Goal: Information Seeking & Learning: Learn about a topic

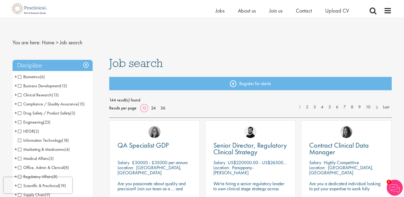
scroll to position [32, 0]
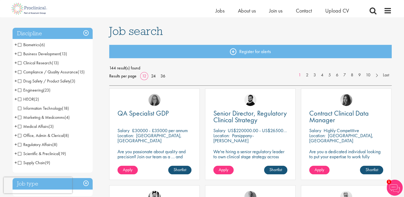
click at [15, 88] on span "+" at bounding box center [15, 90] width 3 height 8
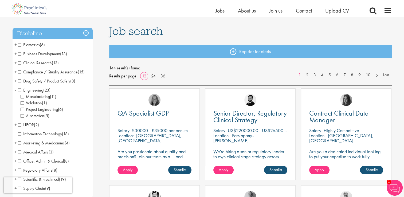
click at [15, 89] on span "-" at bounding box center [15, 90] width 2 height 8
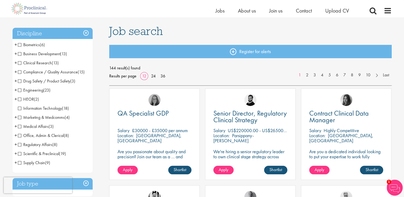
click at [14, 55] on span "+" at bounding box center [15, 54] width 3 height 8
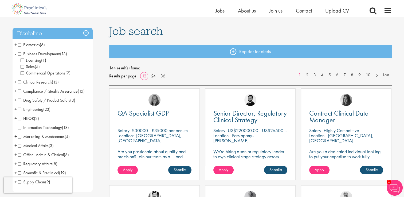
click at [14, 53] on span "-" at bounding box center [15, 54] width 2 height 8
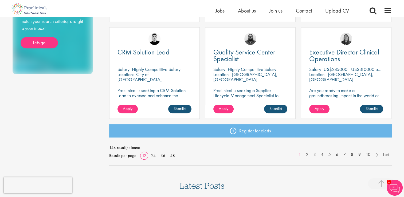
scroll to position [386, 0]
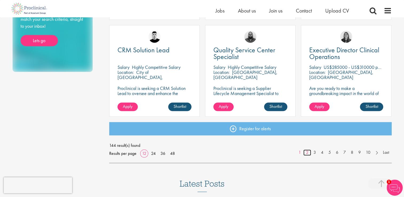
click at [305, 152] on link "2" at bounding box center [308, 153] width 8 height 6
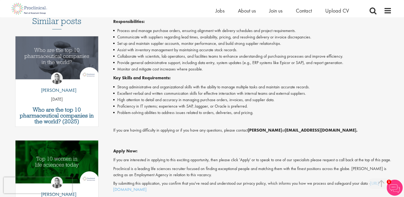
scroll to position [108, 0]
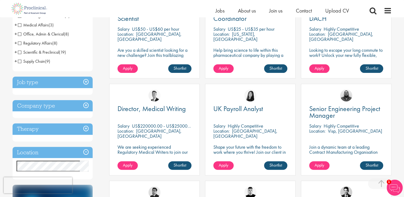
scroll to position [145, 0]
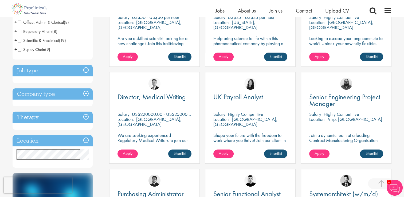
click at [10, 156] on div "You are here: Home > Job search Discipline Biometrics (6) - + Statistics (4) Da…" at bounding box center [203, 139] width 388 height 535
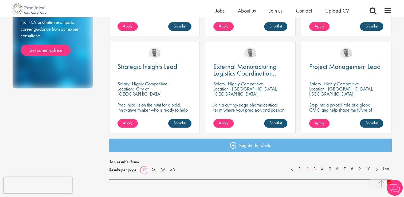
scroll to position [370, 0]
click at [313, 169] on link "3" at bounding box center [315, 169] width 8 height 6
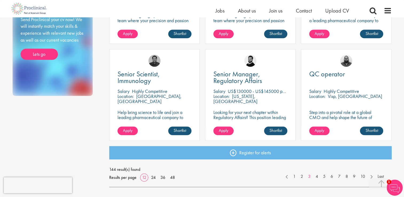
scroll to position [362, 0]
click at [317, 179] on link "4" at bounding box center [317, 177] width 8 height 6
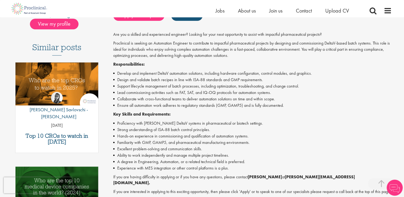
scroll to position [137, 0]
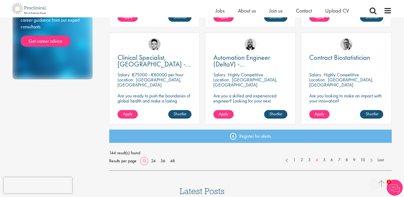
scroll to position [379, 0]
click at [322, 159] on link "5" at bounding box center [325, 160] width 8 height 6
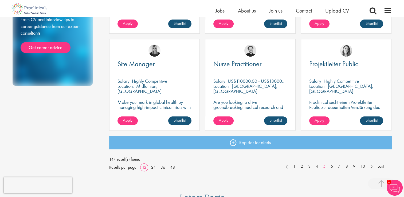
scroll to position [373, 0]
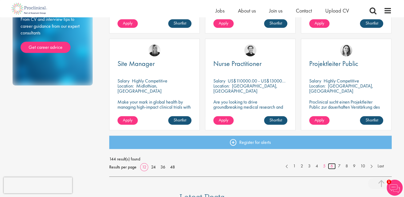
click at [332, 168] on link "6" at bounding box center [332, 166] width 8 height 6
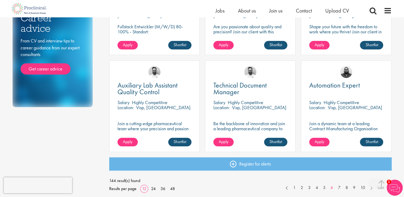
scroll to position [381, 0]
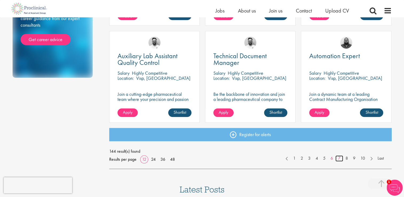
click at [338, 159] on link "7" at bounding box center [340, 159] width 8 height 6
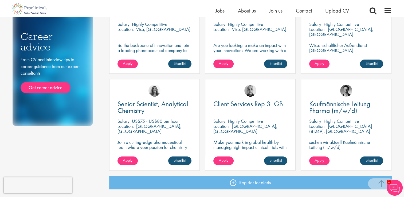
scroll to position [358, 0]
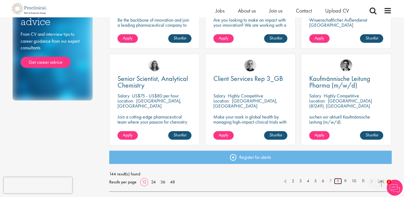
click at [338, 180] on link "8" at bounding box center [338, 181] width 8 height 6
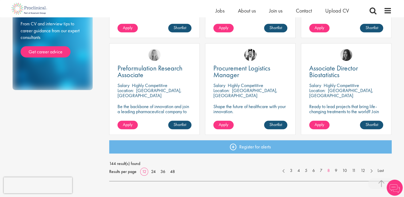
scroll to position [369, 0]
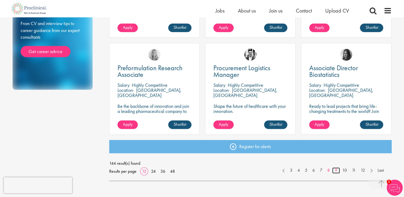
click at [336, 171] on link "9" at bounding box center [336, 171] width 8 height 6
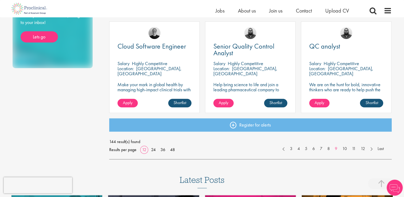
scroll to position [380, 0]
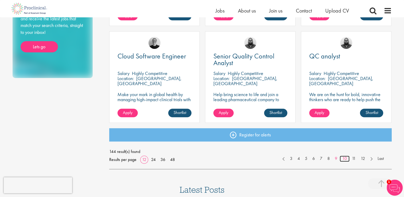
click at [347, 157] on link "10" at bounding box center [345, 159] width 10 height 6
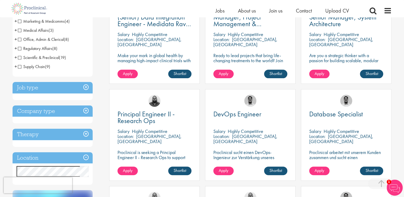
scroll to position [146, 0]
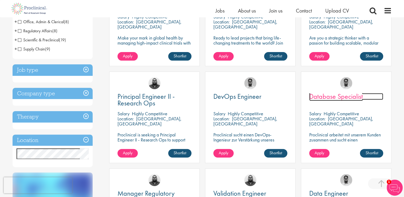
click at [329, 98] on span "Database Specialist" at bounding box center [336, 96] width 54 height 9
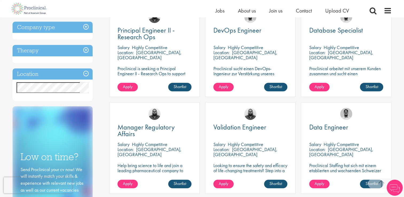
scroll to position [212, 0]
click at [316, 133] on div "Data Engineer" at bounding box center [346, 131] width 74 height 14
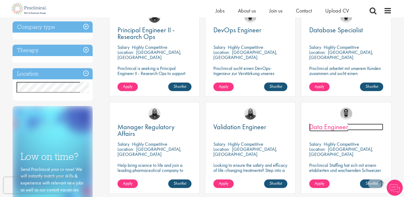
click at [314, 127] on span "Data Engineer" at bounding box center [328, 126] width 39 height 9
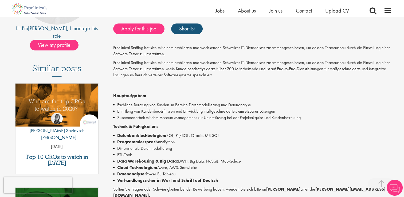
scroll to position [128, 0]
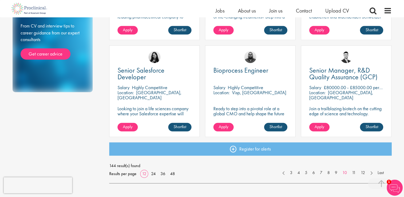
scroll to position [366, 0]
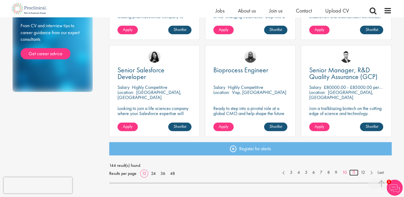
click at [352, 173] on link "11" at bounding box center [354, 173] width 9 height 6
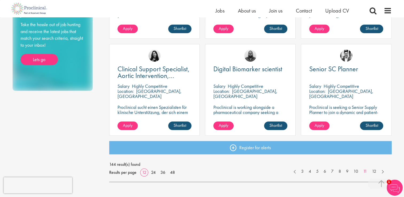
scroll to position [369, 0]
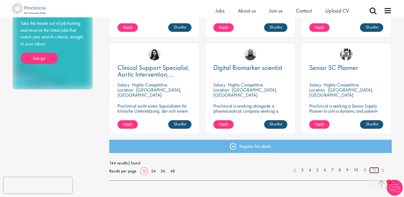
click at [374, 171] on link "12" at bounding box center [375, 170] width 10 height 6
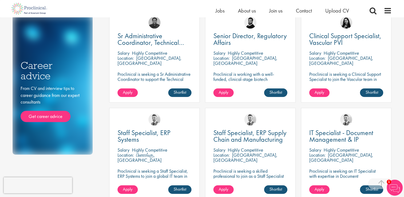
scroll to position [295, 0]
